Goal: Navigation & Orientation: Find specific page/section

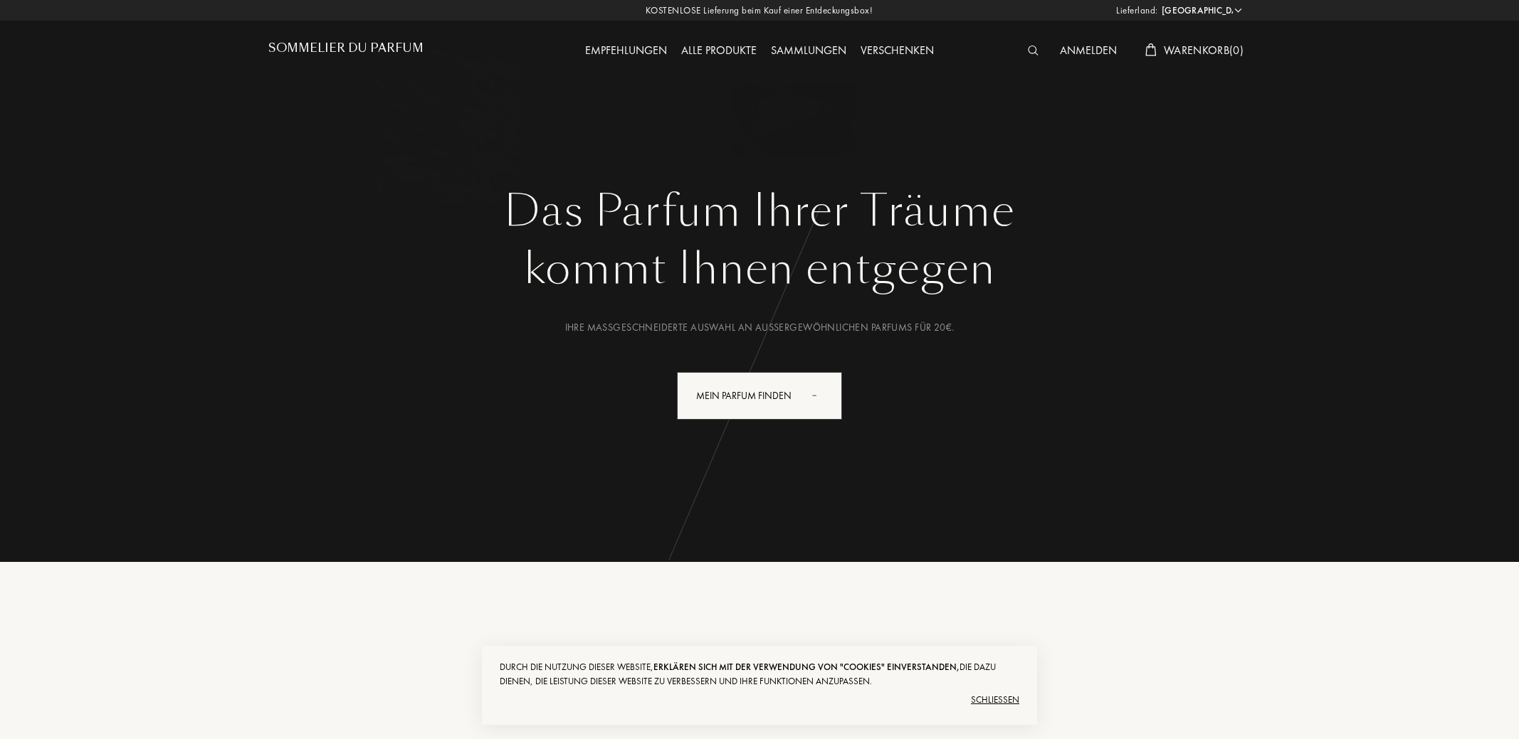
select select "DE"
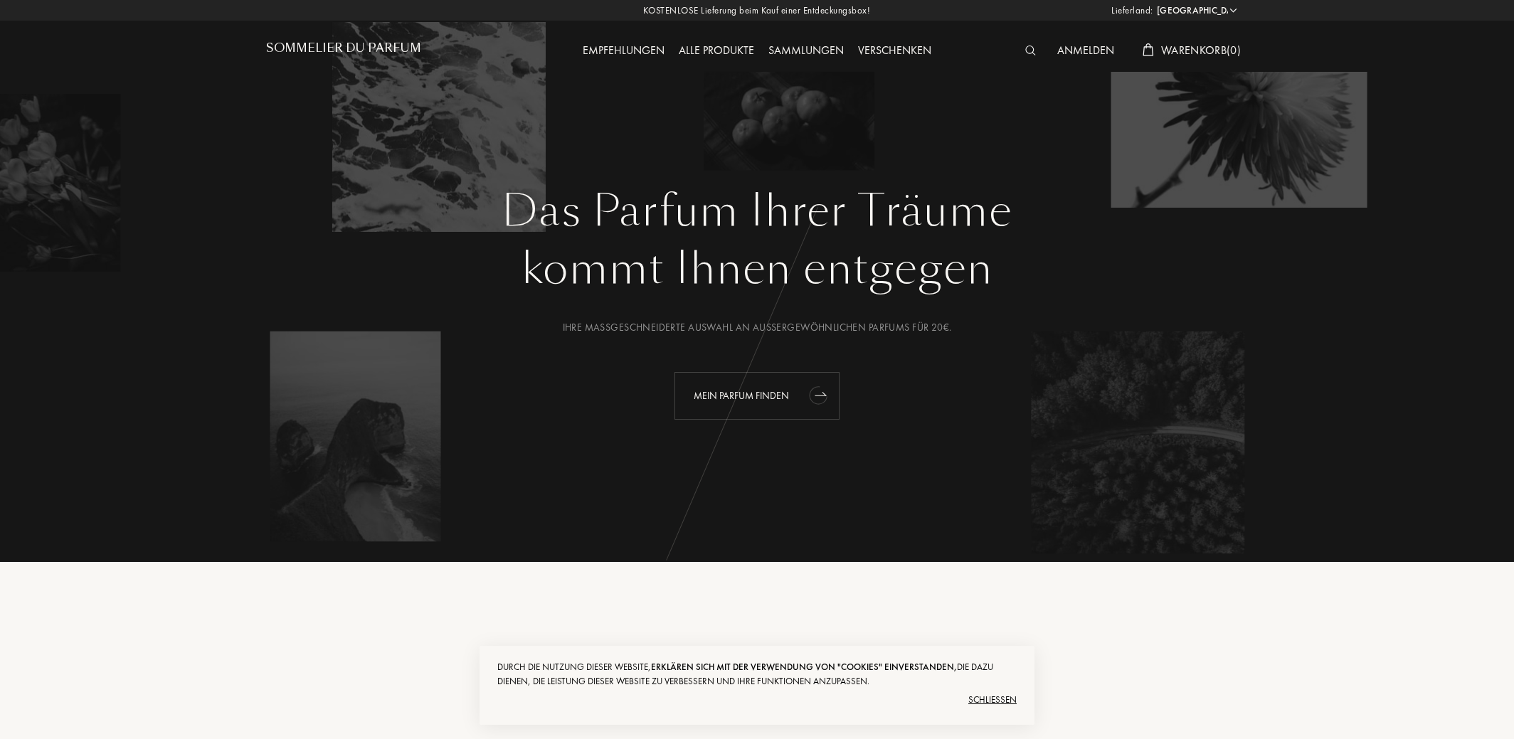
click at [752, 401] on div "Mein Parfum finden" at bounding box center [757, 396] width 165 height 48
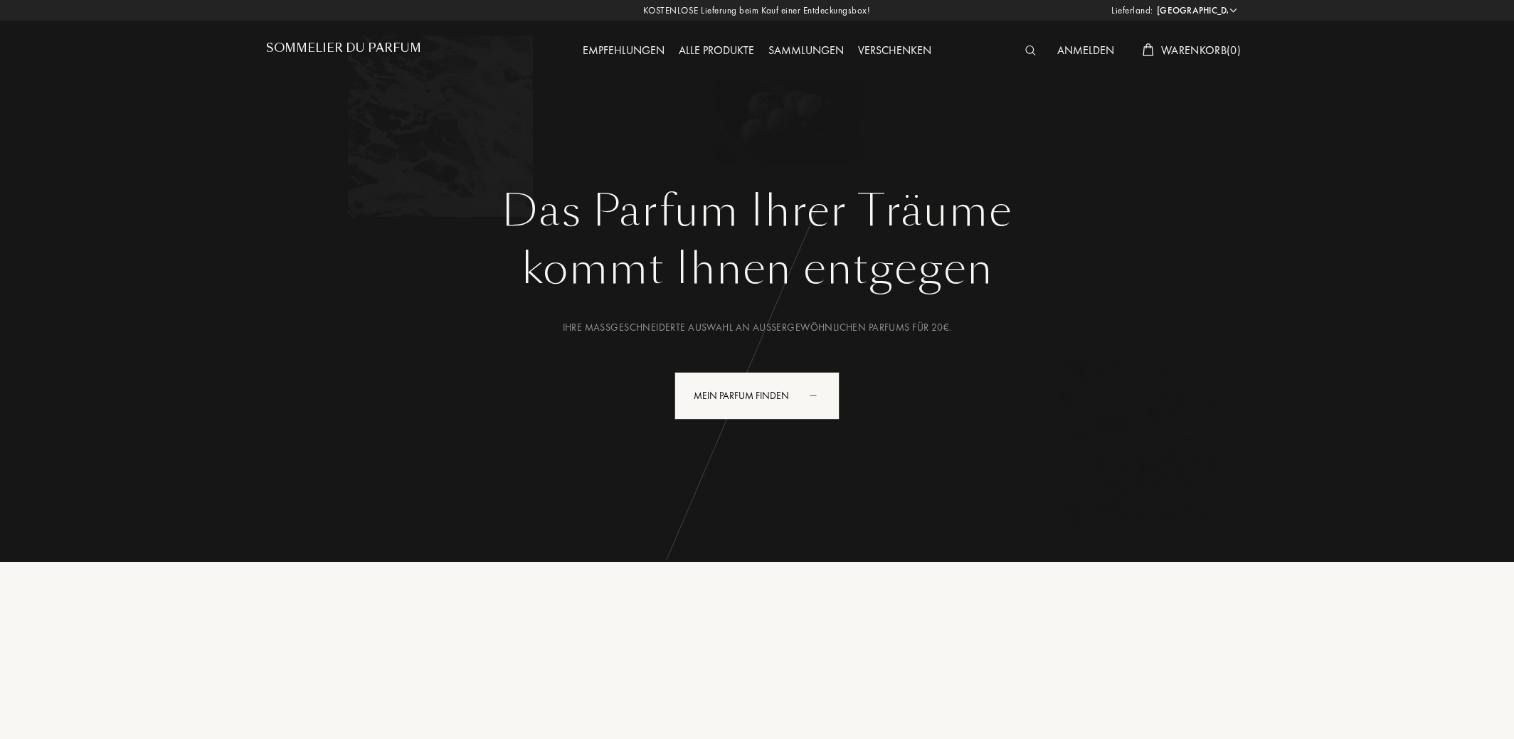
select select "DE"
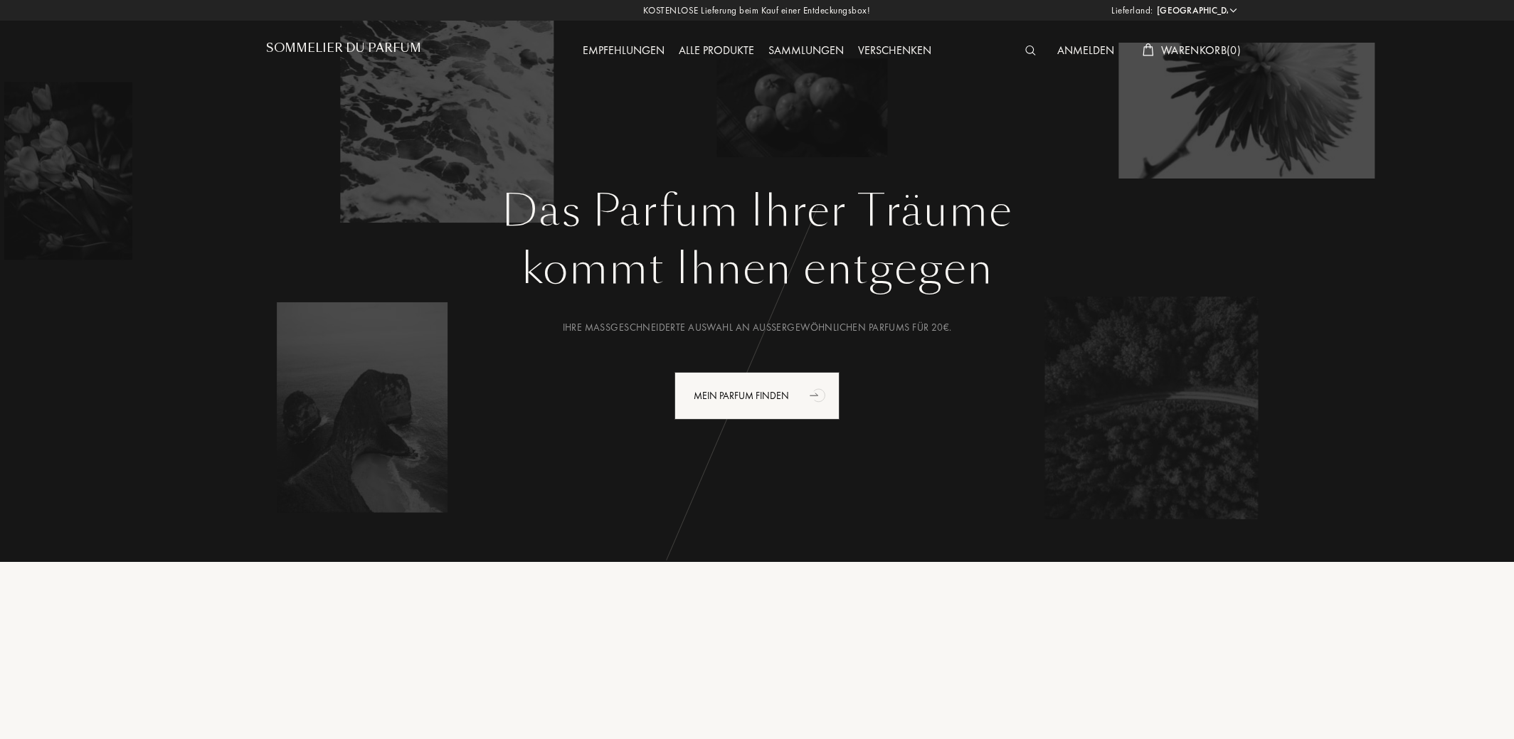
click at [1025, 53] on img at bounding box center [1030, 51] width 11 height 10
